Goal: Task Accomplishment & Management: Use online tool/utility

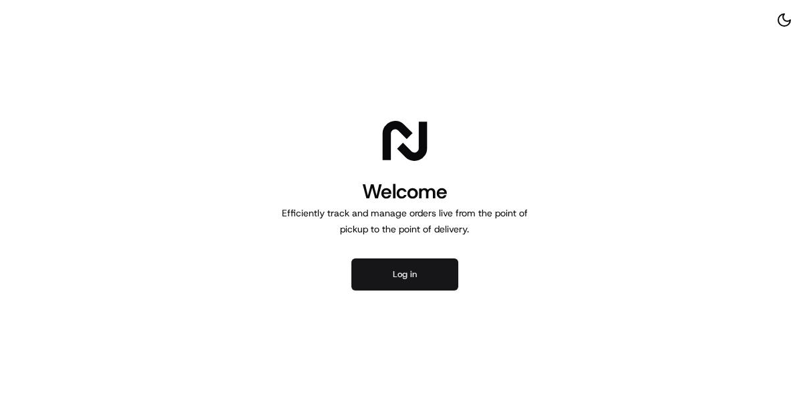
drag, startPoint x: 0, startPoint y: 0, endPoint x: 410, endPoint y: 285, distance: 499.7
click at [411, 285] on button "Log in" at bounding box center [404, 275] width 107 height 32
